Goal: Register for event/course

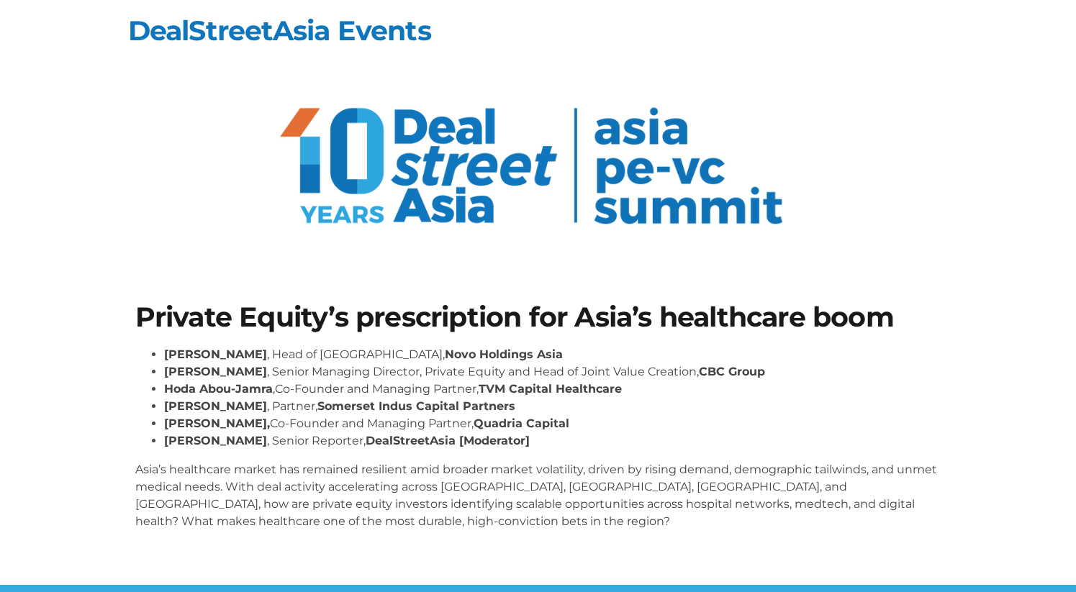
click at [569, 189] on img at bounding box center [539, 169] width 546 height 167
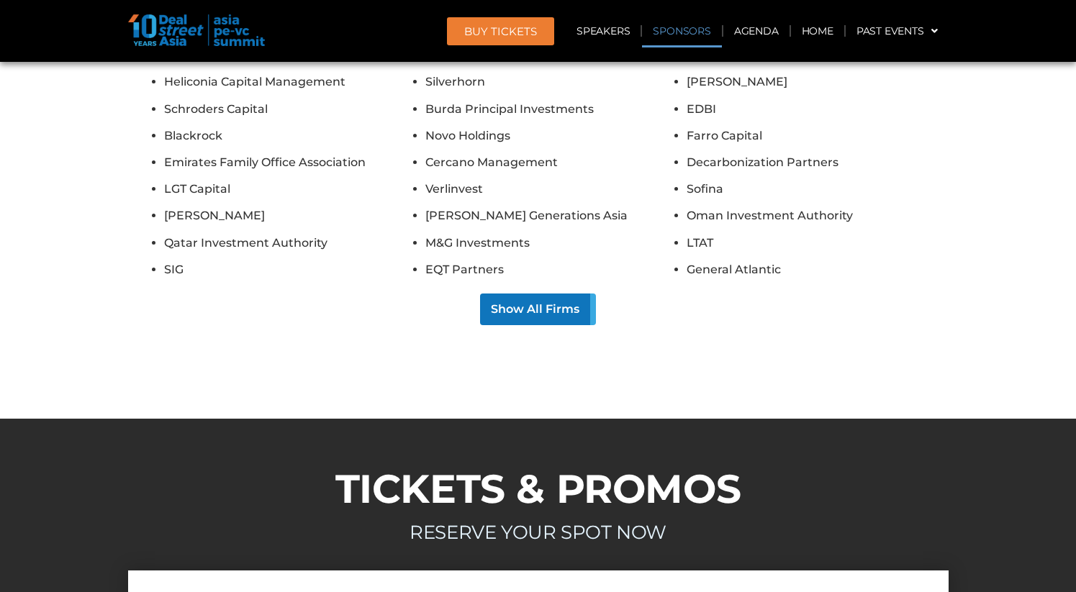
scroll to position [12462, 0]
